Goal: Transaction & Acquisition: Purchase product/service

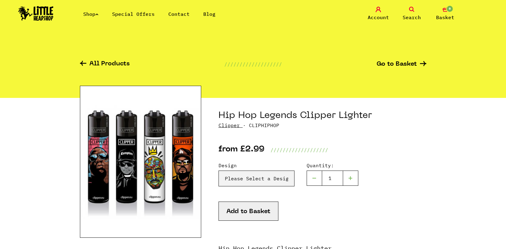
click at [350, 179] on div at bounding box center [350, 177] width 15 height 15
type input "4"
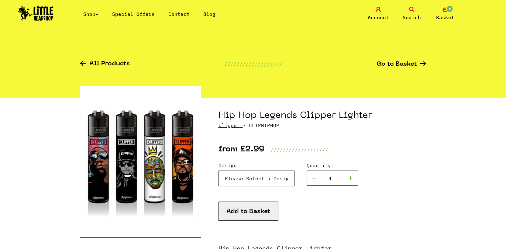
click at [263, 179] on select "Please Select a Design Hip Hop Legends Clipper Lighter - BIGGIE SMALLS - £2.99 …" at bounding box center [256, 178] width 76 height 16
click at [92, 15] on link "Shop" at bounding box center [90, 14] width 15 height 6
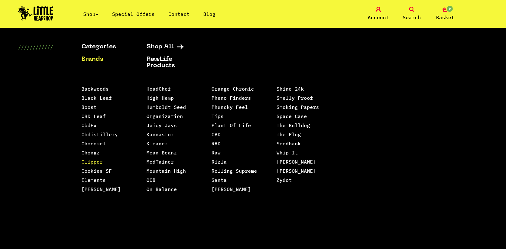
click at [91, 163] on link "Clipper" at bounding box center [91, 162] width 21 height 6
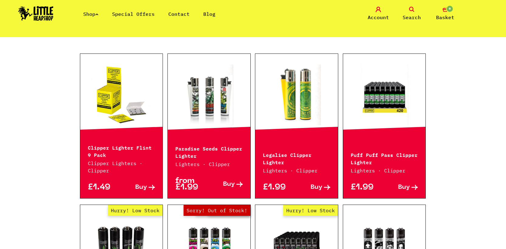
scroll to position [129, 0]
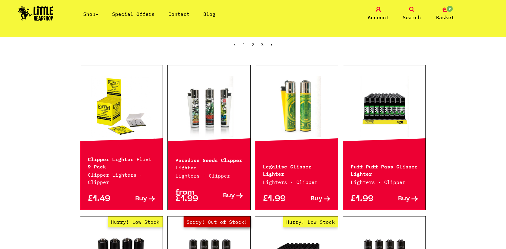
click at [307, 154] on div "Legalise Clipper Lighter Lighters · Clipper £1.99 Buy" at bounding box center [296, 137] width 83 height 145
click at [385, 123] on link at bounding box center [384, 106] width 83 height 61
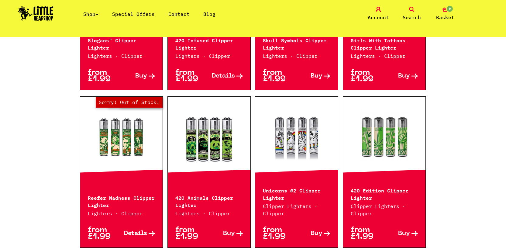
scroll to position [407, 0]
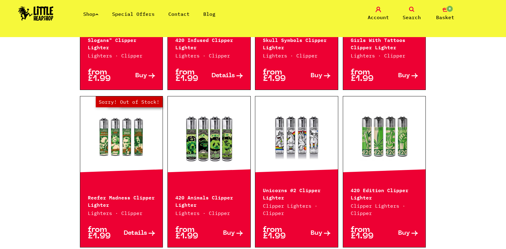
click at [124, 139] on link "Out of Stock Hurry! Low Stock Sorry! Out of Stock!" at bounding box center [121, 137] width 83 height 61
click at [215, 139] on link at bounding box center [209, 137] width 83 height 61
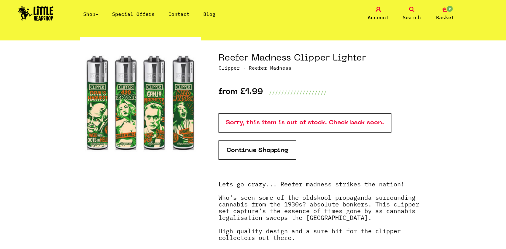
scroll to position [66, 0]
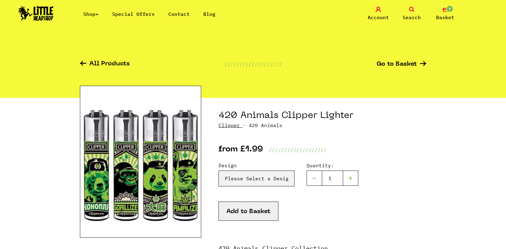
click at [412, 162] on div "Design Please Select a Design Bear - £1.99 Gorilla - £1.99 Panda - £1.99 Lama -…" at bounding box center [322, 182] width 208 height 40
click at [281, 175] on select "Please Select a Design Bear - £1.99 Gorilla - £1.99 Panda - £1.99 Lama - £1.99" at bounding box center [256, 178] width 76 height 16
click at [354, 181] on div at bounding box center [350, 177] width 15 height 15
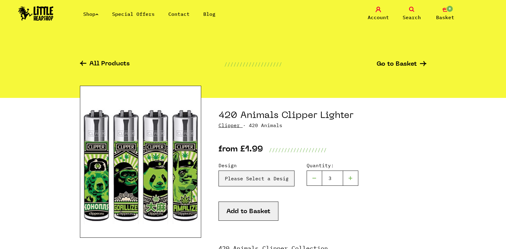
click at [354, 182] on div at bounding box center [350, 177] width 15 height 15
type input "4"
drag, startPoint x: 325, startPoint y: 200, endPoint x: 321, endPoint y: 197, distance: 5.2
click at [326, 199] on div "Design Please Select a Design Bear - £1.99 Gorilla - £1.99 Panda - £1.99 Lama -…" at bounding box center [322, 182] width 208 height 40
click at [251, 186] on div "Design Please Select a Design Bear - £1.99 Gorilla - £1.99 Panda - £1.99 Lama -…" at bounding box center [322, 182] width 208 height 40
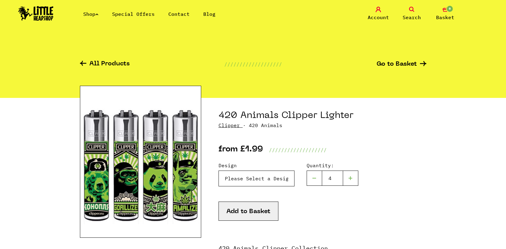
click at [251, 182] on select "Please Select a Design Bear - £1.99 Gorilla - £1.99 Panda - £1.99 Lama - £1.99" at bounding box center [256, 178] width 76 height 16
select select "150"
click at [218, 170] on select "Please Select a Design Bear - £1.99 Gorilla - £1.99 Panda - £1.99 Lama - £1.99" at bounding box center [256, 178] width 76 height 16
click at [314, 180] on div at bounding box center [314, 177] width 15 height 15
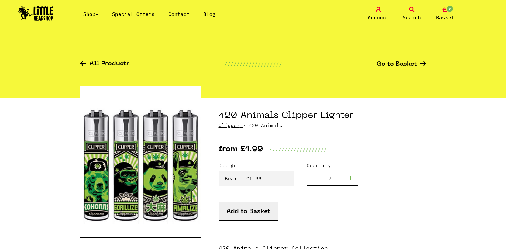
click at [314, 180] on div at bounding box center [314, 177] width 15 height 15
type input "1"
click at [265, 211] on button "Add to Basket" at bounding box center [248, 210] width 60 height 19
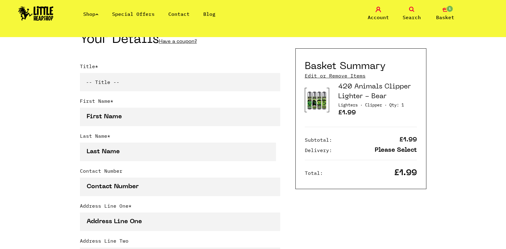
scroll to position [145, 0]
click at [351, 89] on link "420 Animals Clipper Lighter - Bear" at bounding box center [374, 92] width 73 height 16
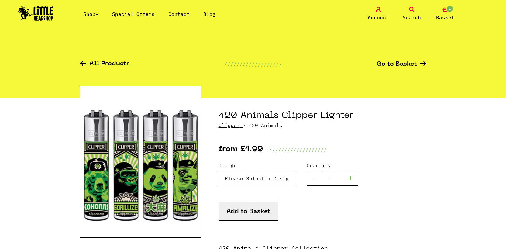
click at [286, 181] on select "Please Select a Design Bear - £1.99 Gorilla - £1.99 Panda - £1.99 Lama - £1.99" at bounding box center [256, 178] width 76 height 16
select select "153"
click at [218, 170] on select "Please Select a Design Bear - £1.99 Gorilla - £1.99 Panda - £1.99 Lama - £1.99" at bounding box center [256, 178] width 76 height 16
click at [264, 216] on button "Add to Basket" at bounding box center [248, 210] width 60 height 19
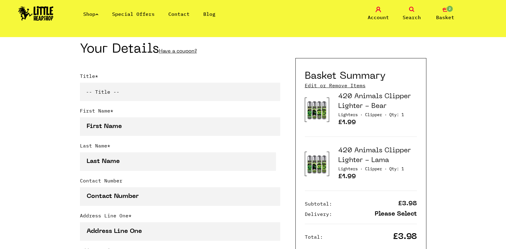
scroll to position [139, 0]
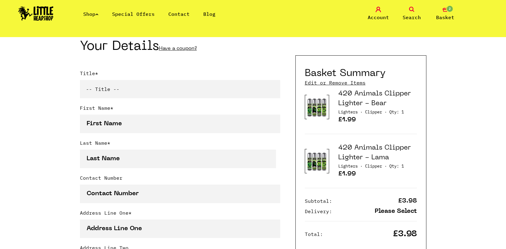
click at [319, 161] on img at bounding box center [317, 161] width 20 height 25
click at [368, 95] on link "420 Animals Clipper Lighter - Bear" at bounding box center [374, 99] width 73 height 16
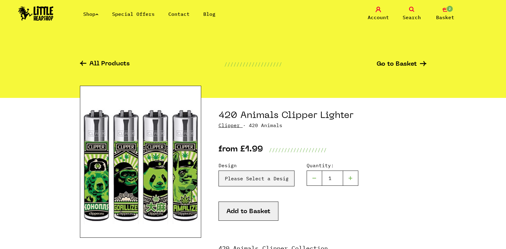
click at [351, 180] on div at bounding box center [350, 177] width 15 height 15
type input "1"
click at [280, 181] on select "Please Select a Design Bear - £1.99 Gorilla - £1.99 Panda - £1.99 Lama - £1.99" at bounding box center [256, 178] width 76 height 16
select select "151"
click at [218, 170] on select "Please Select a Design Bear - £1.99 Gorilla - £1.99 Panda - £1.99 Lama - £1.99" at bounding box center [256, 178] width 76 height 16
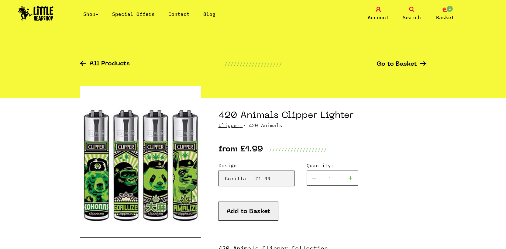
click at [265, 214] on button "Add to Basket" at bounding box center [248, 210] width 60 height 19
